Goal: Information Seeking & Learning: Learn about a topic

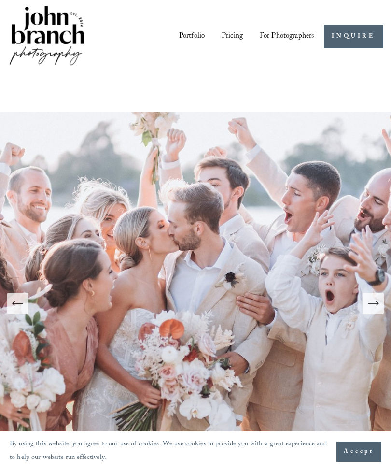
click at [0, 0] on div at bounding box center [0, 0] width 0 height 0
click at [215, 263] on link "Pricing" at bounding box center [195, 261] width 69 height 24
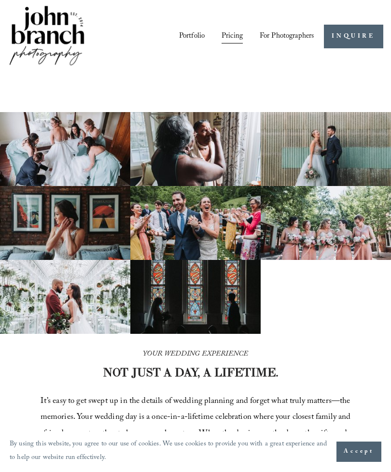
click at [0, 0] on div at bounding box center [0, 0] width 0 height 0
click at [254, 318] on link "Folder: For Photographers" at bounding box center [196, 324] width 206 height 24
click at [163, 287] on link "Education" at bounding box center [196, 295] width 100 height 24
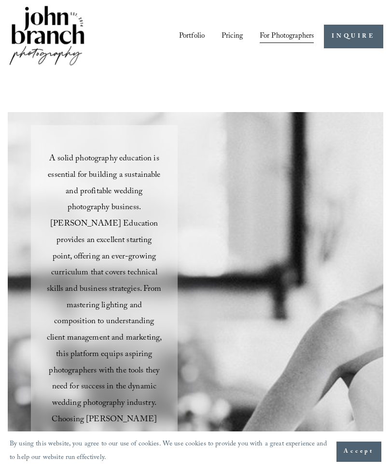
click at [0, 0] on div at bounding box center [0, 0] width 0 height 0
click at [147, 326] on link "Folder: For Photographers" at bounding box center [196, 324] width 206 height 24
click at [186, 354] on link "Courses" at bounding box center [195, 357] width 76 height 24
